Goal: Find specific page/section

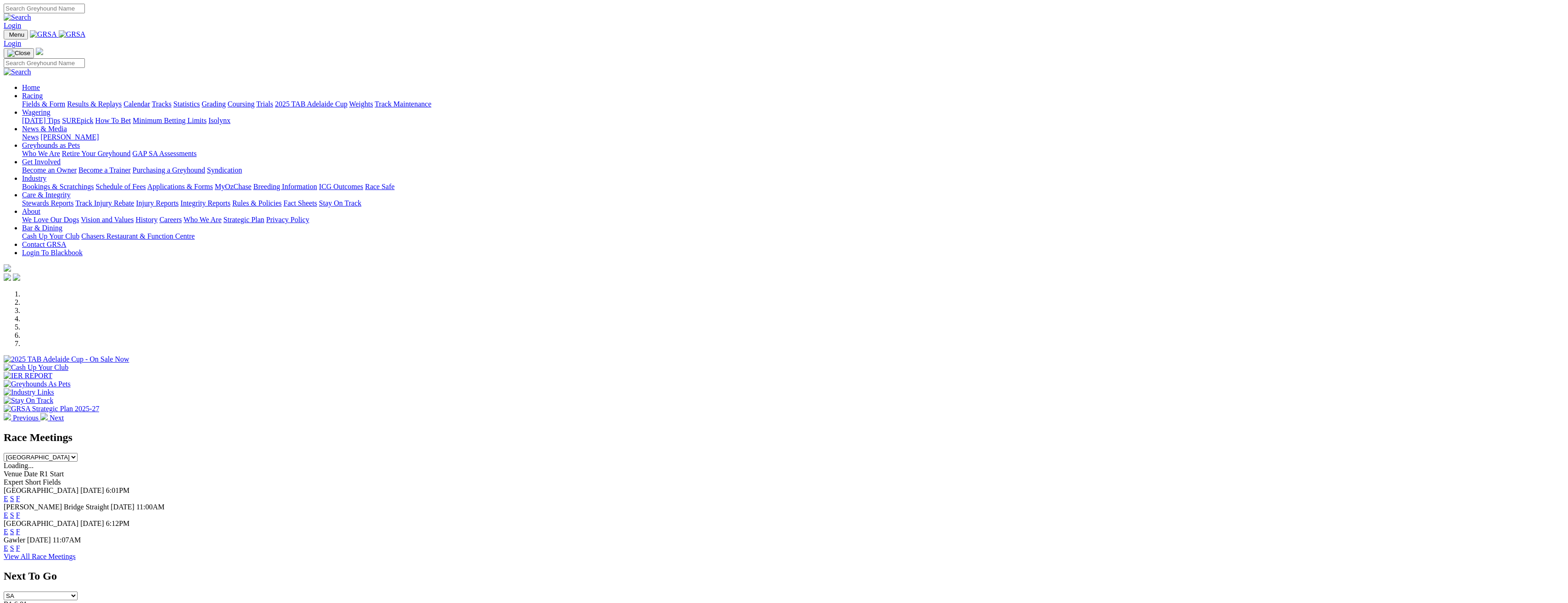
click at [71, 191] on link "Care & Integrity" at bounding box center [46, 194] width 49 height 8
click at [282, 200] on link "Rules & Policies" at bounding box center [257, 203] width 49 height 8
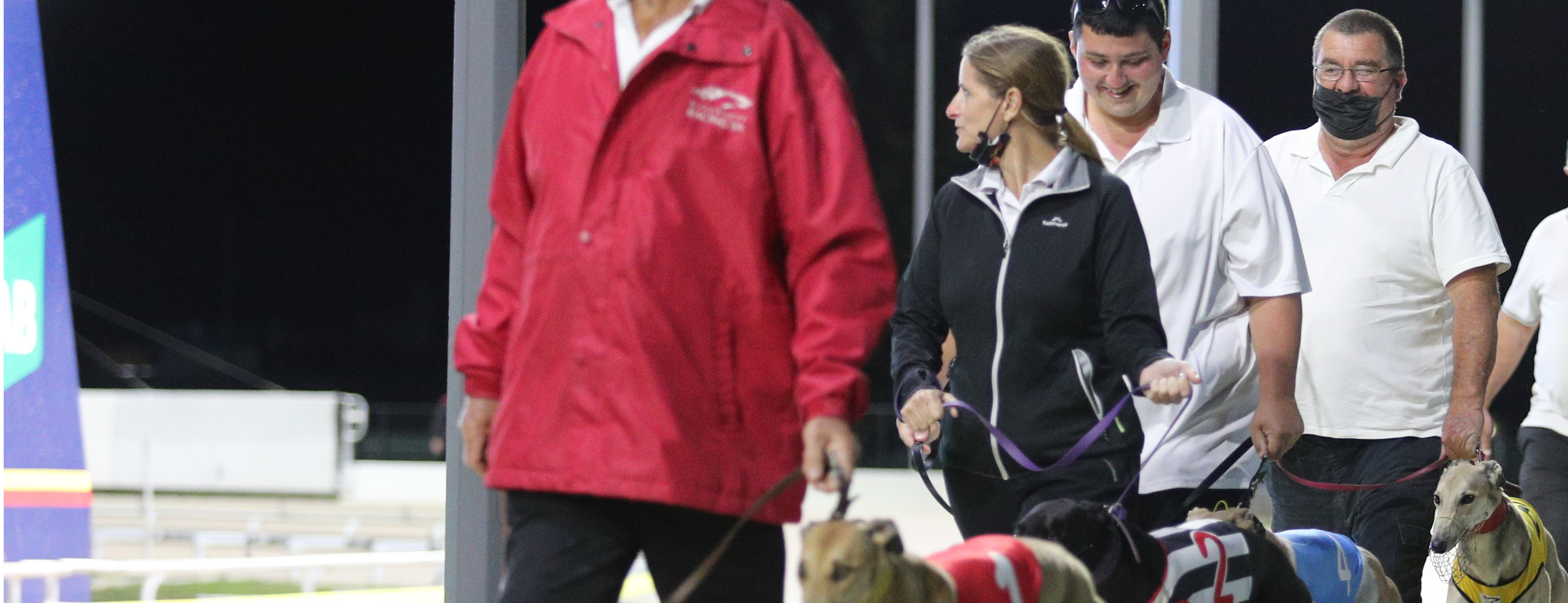
scroll to position [766, 0]
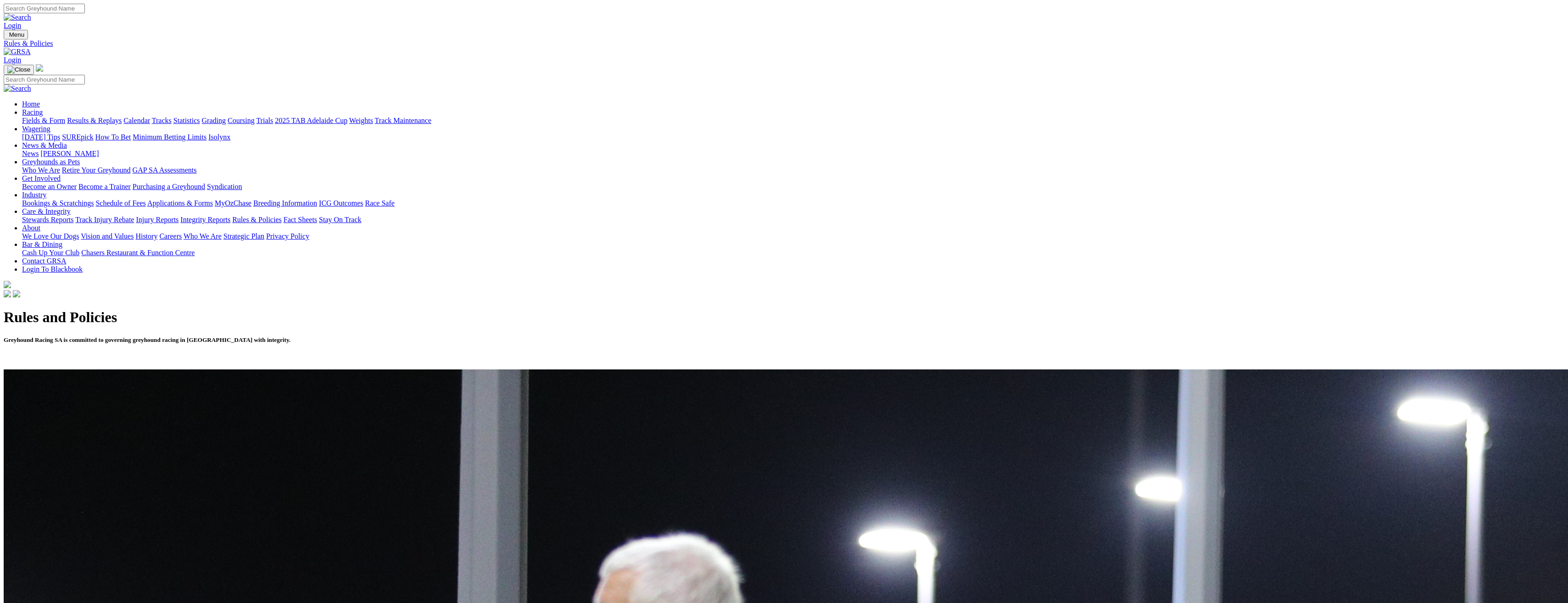
click at [66, 257] on link "Contact GRSA" at bounding box center [44, 260] width 44 height 8
